Goal: Find specific page/section: Find specific page/section

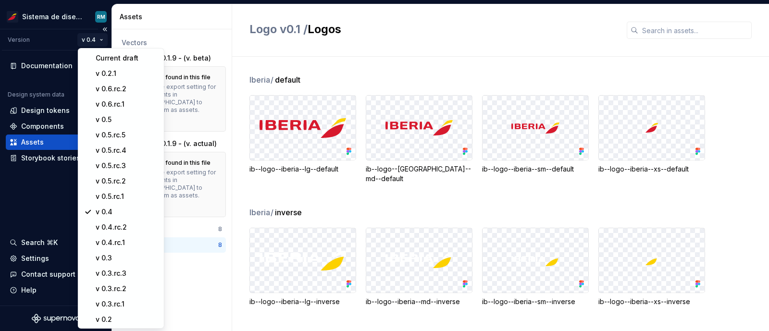
click at [97, 37] on html "Sistema de diseño Iberia RM Version v 0.4 Documentation Design system data Desi…" at bounding box center [384, 165] width 769 height 331
click at [113, 108] on div "v 0.6.rc.1" at bounding box center [127, 105] width 63 height 10
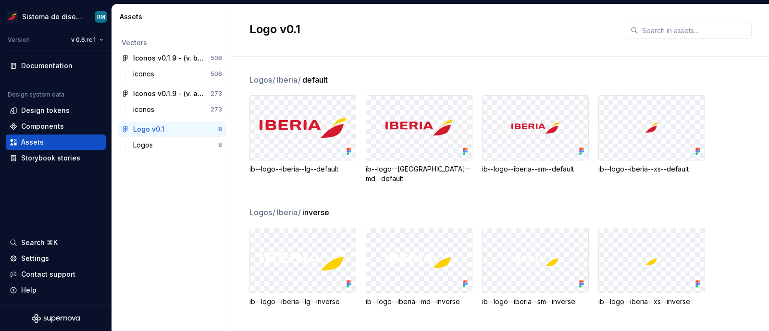
click at [342, 64] on div "Logos / Iberia / default ib--logo--iberia--lg--default ib--logo--iberia--md--de…" at bounding box center [510, 194] width 520 height 275
click at [100, 39] on html "Sistema de diseño Iberia RM Version v 0.6.rc.1 Documentation Design system data…" at bounding box center [384, 165] width 769 height 331
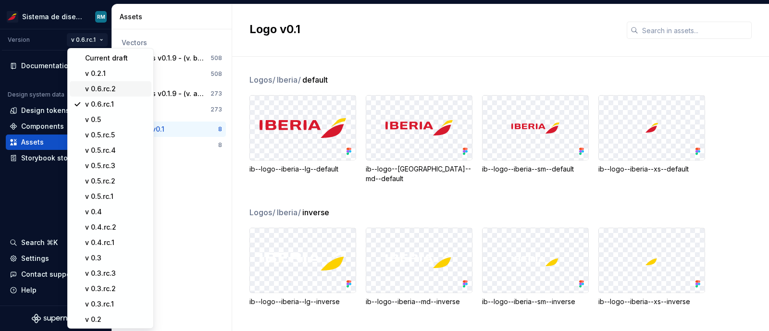
click at [111, 85] on div "v 0.6.rc.2" at bounding box center [116, 89] width 63 height 10
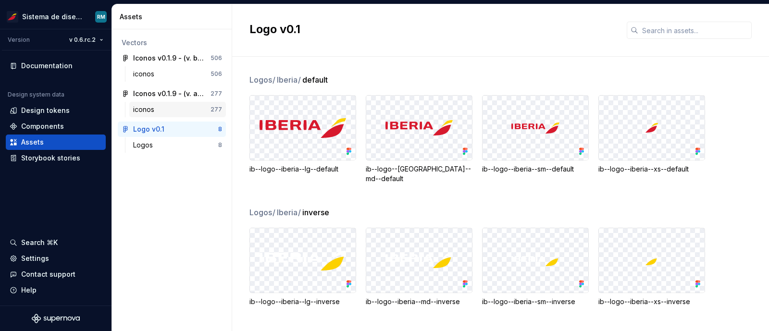
click at [162, 107] on div "iconos" at bounding box center [171, 110] width 77 height 10
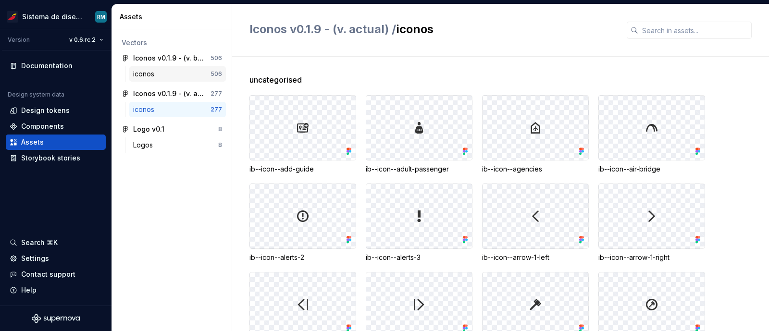
click at [186, 79] on div "iconos 506" at bounding box center [177, 73] width 97 height 15
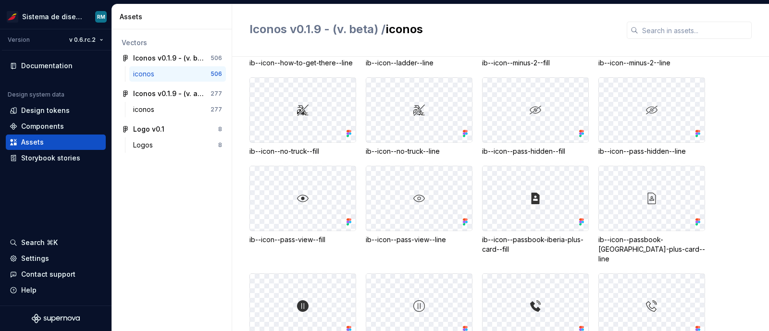
scroll to position [1473, 0]
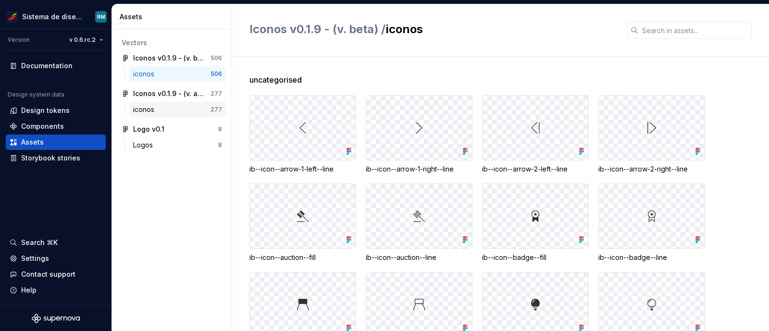
click at [175, 109] on div "iconos" at bounding box center [171, 110] width 77 height 10
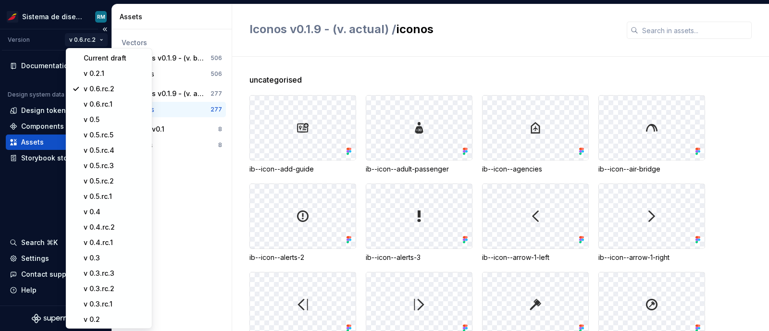
click at [99, 39] on html "Sistema de diseño Iberia RM Version v 0.6.rc.2 Documentation Design system data…" at bounding box center [384, 165] width 769 height 331
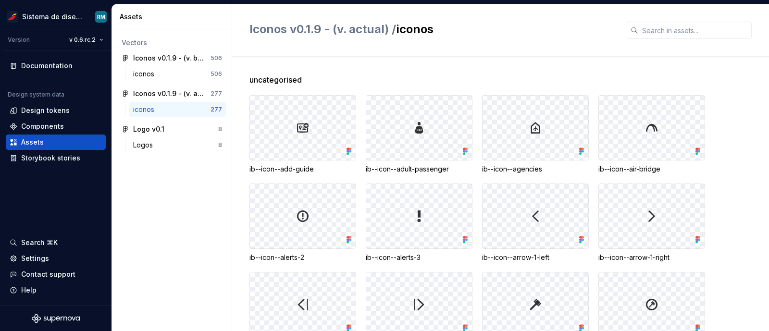
click at [325, 76] on html "Sistema de diseño Iberia RM Version v 0.6.rc.2 Documentation Design system data…" at bounding box center [384, 165] width 769 height 331
click at [165, 75] on div "iconos" at bounding box center [171, 74] width 77 height 10
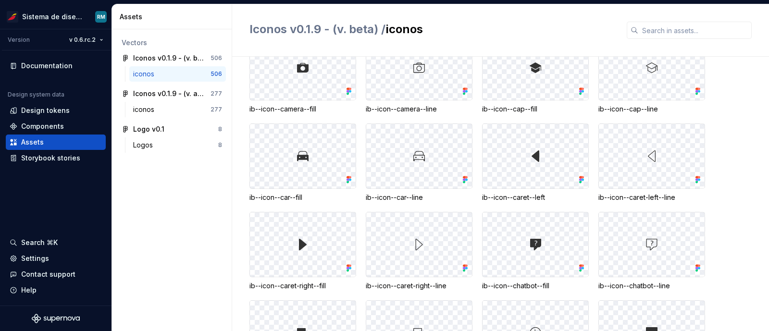
scroll to position [327, 0]
click at [179, 111] on div "iconos" at bounding box center [171, 110] width 77 height 10
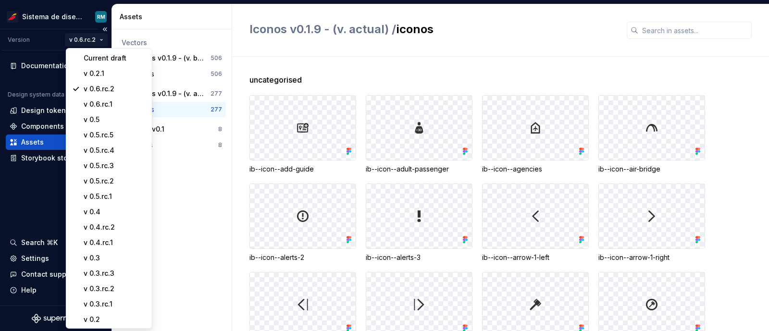
click at [86, 39] on html "Sistema de diseño Iberia RM Version v 0.6.rc.2 Documentation Design system data…" at bounding box center [384, 165] width 769 height 331
click at [100, 58] on div "Current draft" at bounding box center [115, 58] width 63 height 10
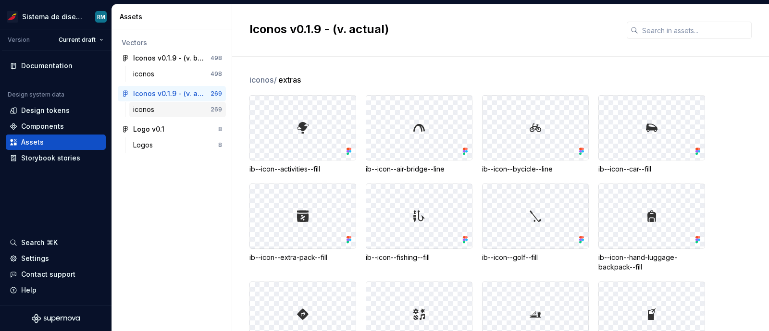
click at [176, 108] on div "iconos" at bounding box center [171, 110] width 77 height 10
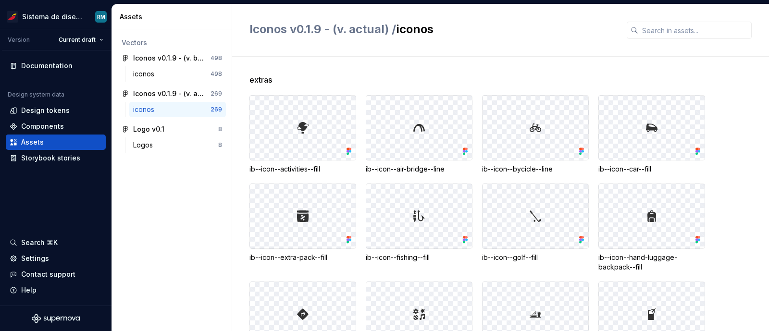
click at [322, 171] on div "ib--icon--activities--fill" at bounding box center [303, 169] width 107 height 10
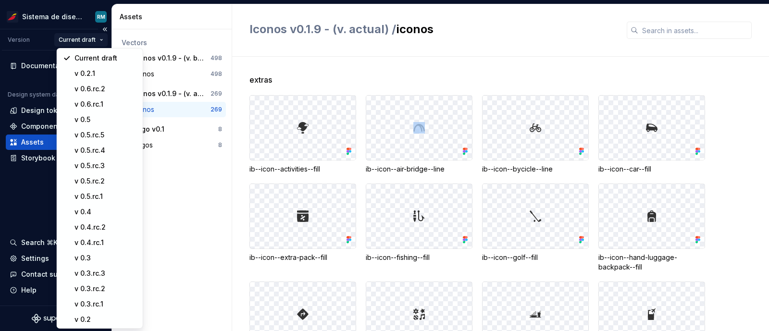
click at [92, 37] on html "Sistema de diseño Iberia RM Version Current draft Documentation Design system d…" at bounding box center [384, 165] width 769 height 331
click at [90, 87] on div "v 0.6.rc.2" at bounding box center [105, 89] width 63 height 10
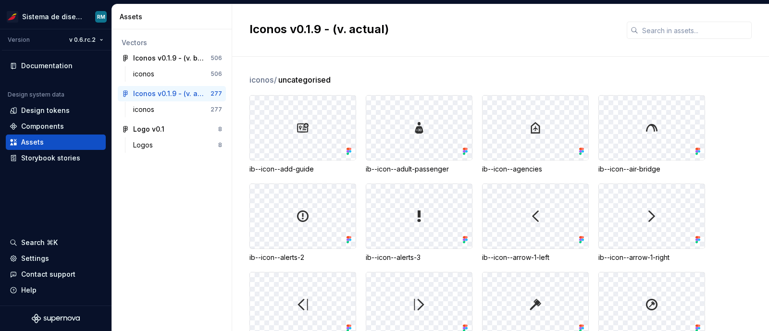
click at [289, 61] on div "iconos / uncategorised ib--icon--add-guide ib--icon--adult-passenger ib--icon--…" at bounding box center [510, 194] width 520 height 275
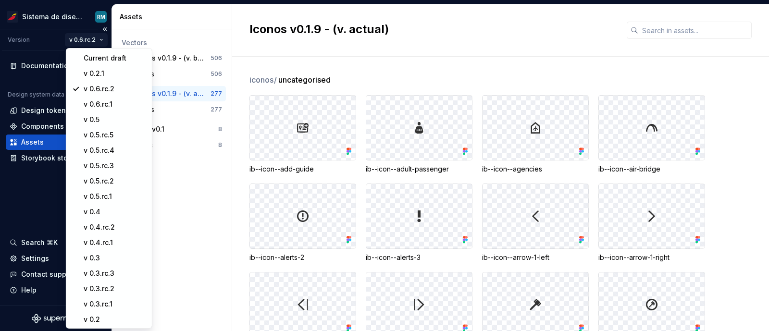
click at [88, 40] on html "Sistema de diseño Iberia RM Version v 0.6.rc.2 Documentation Design system data…" at bounding box center [384, 165] width 769 height 331
click at [92, 60] on div "Current draft" at bounding box center [115, 58] width 63 height 10
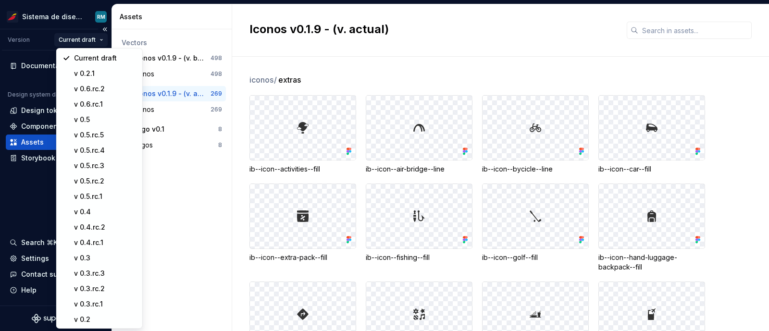
click at [88, 42] on html "Sistema de diseño Iberia RM Version Current draft Documentation Design system d…" at bounding box center [384, 165] width 769 height 331
click at [105, 88] on div "v 0.6.rc.2" at bounding box center [105, 89] width 63 height 10
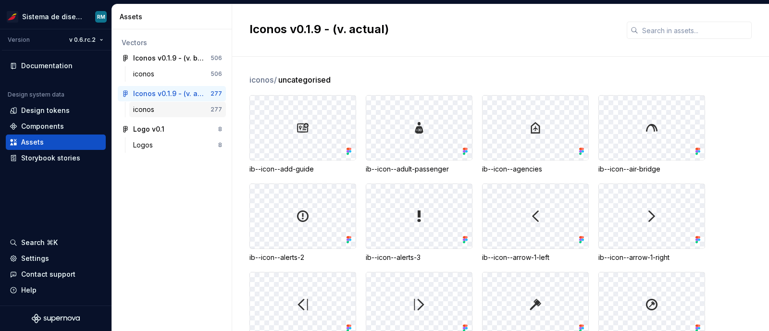
click at [178, 106] on div "iconos" at bounding box center [171, 110] width 77 height 10
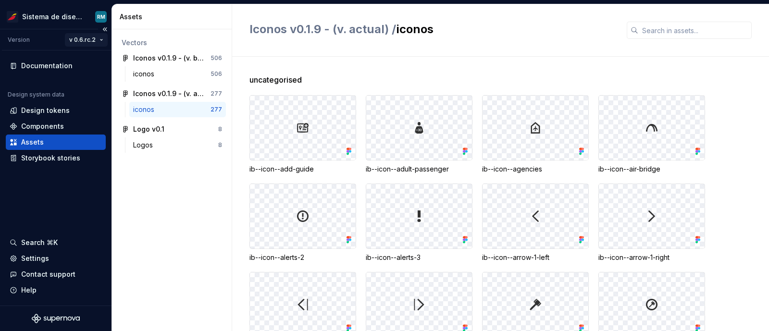
click at [91, 41] on html "Sistema de diseño Iberia RM Version v 0.6.rc.2 Documentation Design system data…" at bounding box center [384, 165] width 769 height 331
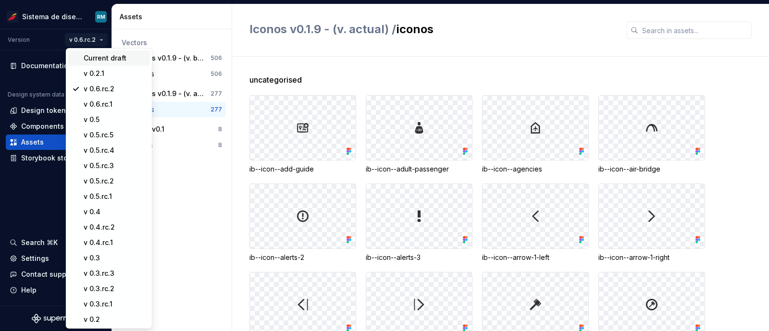
click at [100, 54] on div "Current draft" at bounding box center [115, 58] width 63 height 10
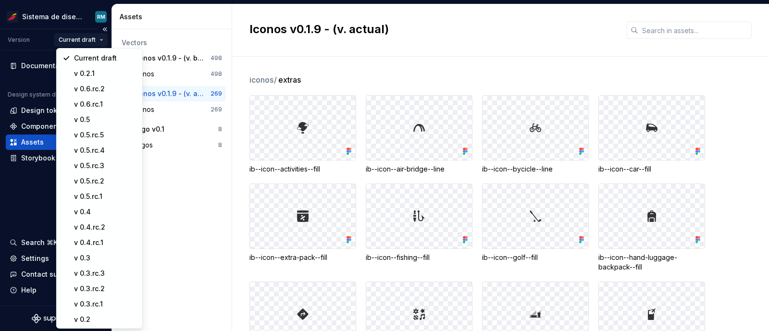
click at [78, 39] on html "Sistema de diseño Iberia RM Version Current draft Documentation Design system d…" at bounding box center [384, 165] width 769 height 331
click at [90, 263] on div "v 0.3" at bounding box center [100, 258] width 82 height 15
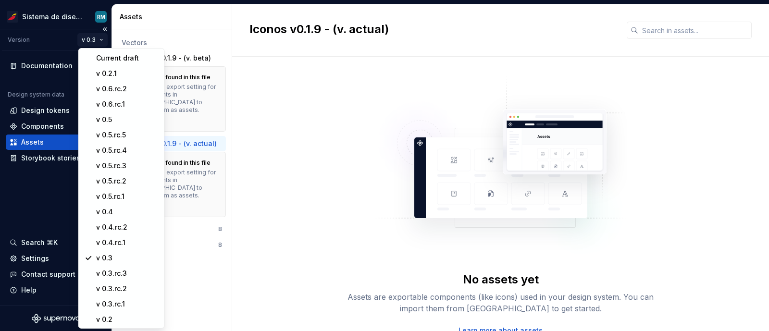
click at [94, 38] on html "Sistema de diseño Iberia RM Version v 0.3 Documentation Design system data Desi…" at bounding box center [384, 165] width 769 height 331
click at [114, 90] on div "v 0.6.rc.2" at bounding box center [127, 89] width 63 height 10
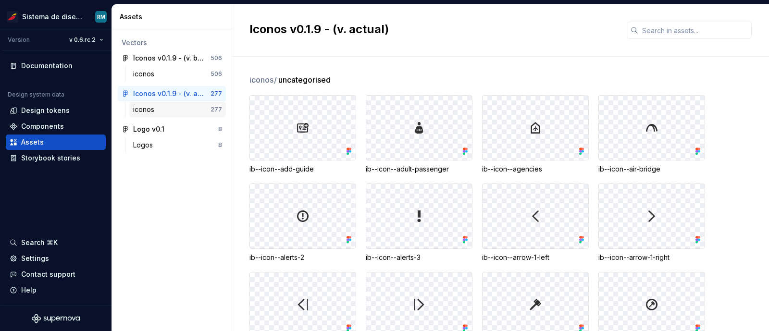
click at [171, 112] on div "iconos" at bounding box center [171, 110] width 77 height 10
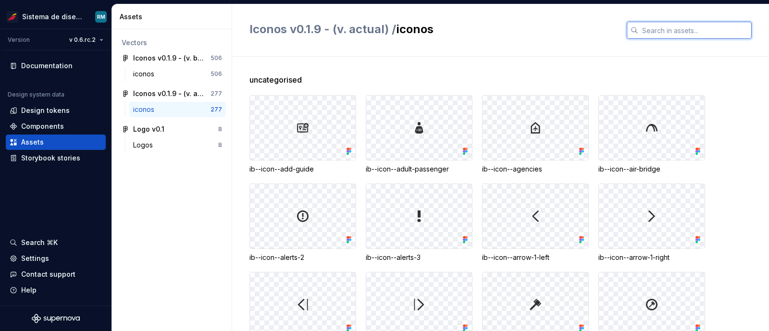
click at [684, 26] on input "text" at bounding box center [695, 30] width 113 height 17
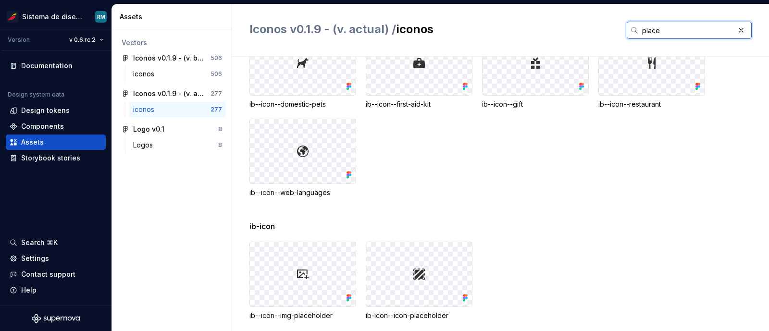
scroll to position [165, 0]
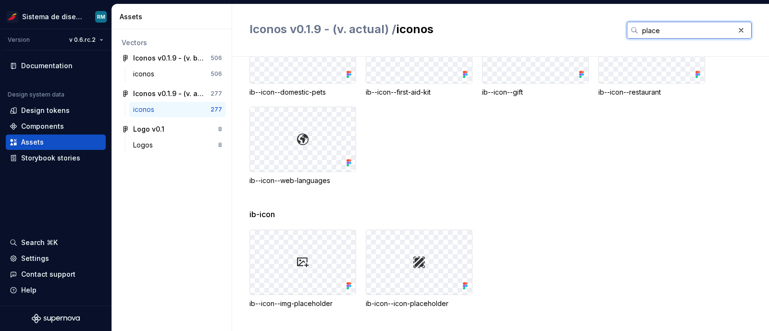
type input "place"
